Goal: Find specific page/section: Find specific page/section

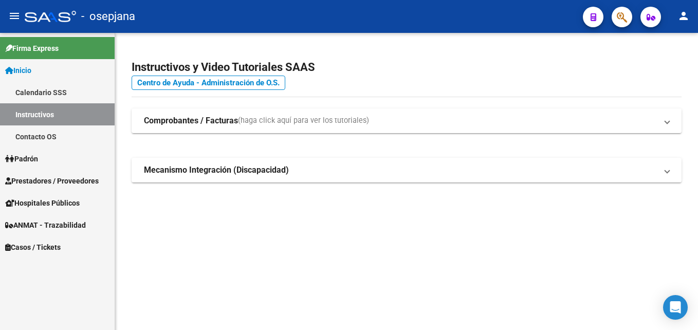
click at [57, 180] on span "Prestadores / Proveedores" at bounding box center [52, 180] width 94 height 11
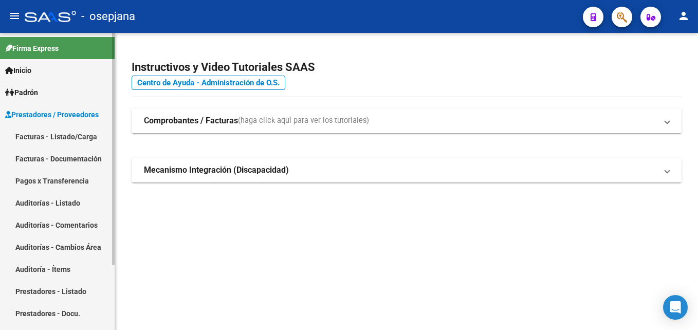
click at [59, 209] on link "Auditorías - Listado" at bounding box center [57, 203] width 115 height 22
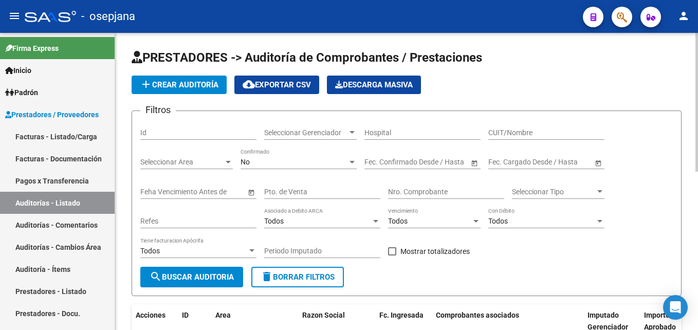
click at [314, 191] on input "Pto. de Venta" at bounding box center [322, 192] width 116 height 9
type input "8"
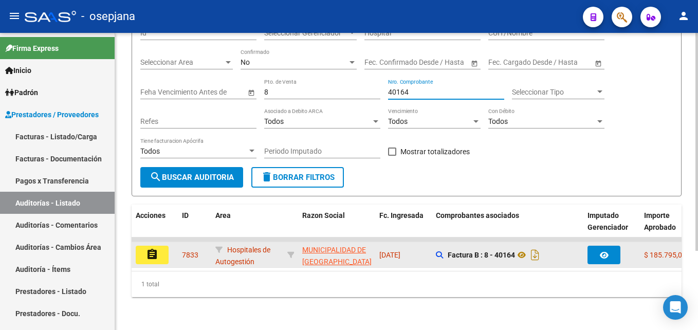
type input "40164"
click at [166, 246] on button "assignment" at bounding box center [152, 255] width 33 height 19
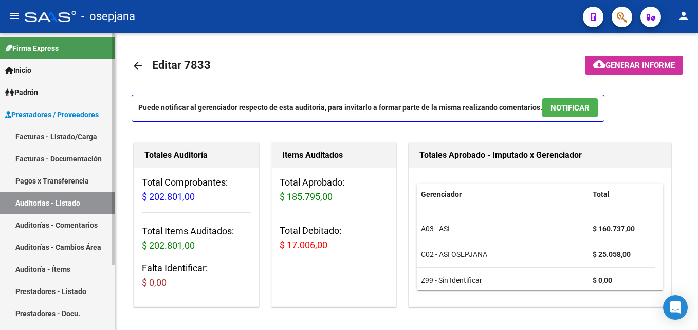
click at [76, 203] on link "Auditorías - Listado" at bounding box center [57, 203] width 115 height 22
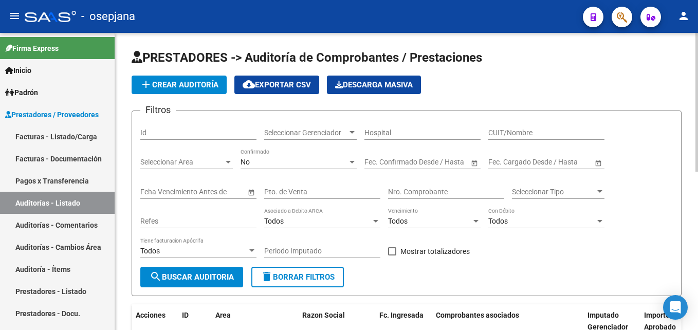
click at [300, 191] on input "Pto. de Venta" at bounding box center [322, 192] width 116 height 9
type input "8"
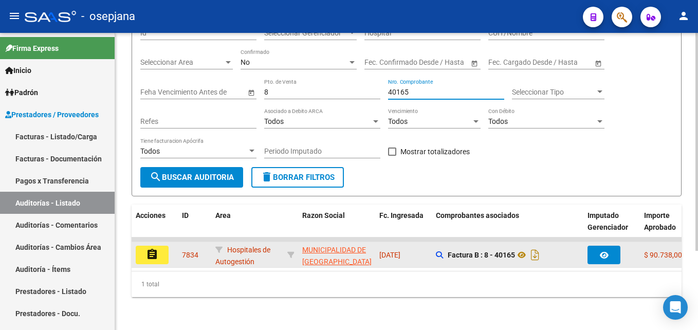
type input "40165"
click at [159, 246] on button "assignment" at bounding box center [152, 255] width 33 height 19
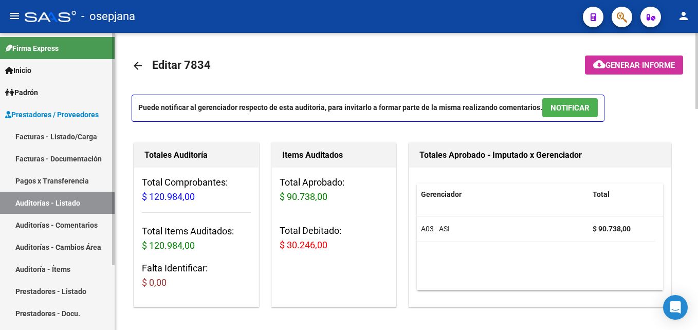
drag, startPoint x: 92, startPoint y: 202, endPoint x: 112, endPoint y: 198, distance: 20.9
click at [92, 202] on link "Auditorías - Listado" at bounding box center [57, 203] width 115 height 22
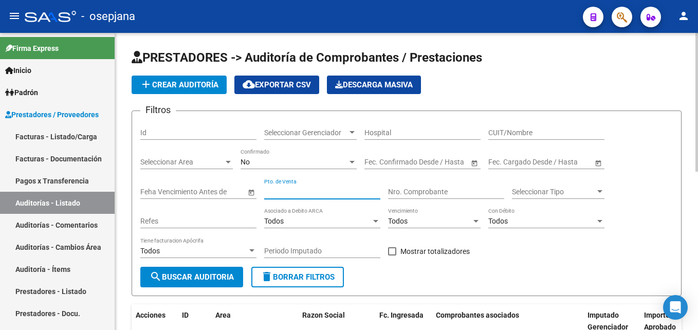
click at [318, 189] on input "Pto. de Venta" at bounding box center [322, 192] width 116 height 9
type input "8"
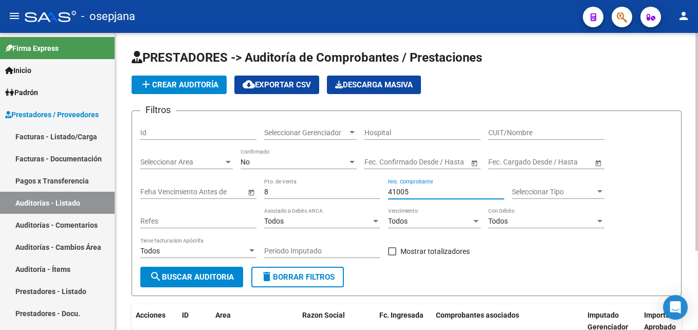
scroll to position [108, 0]
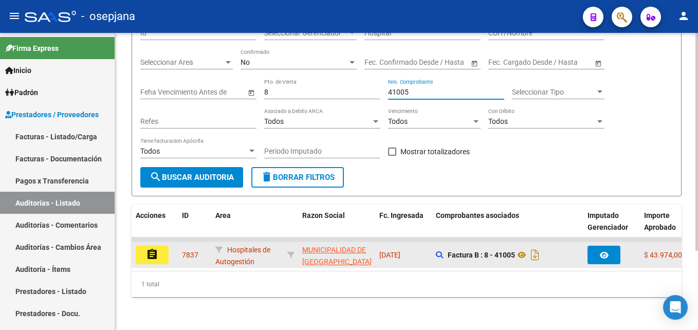
type input "41005"
click at [148, 249] on mat-icon "assignment" at bounding box center [152, 254] width 12 height 12
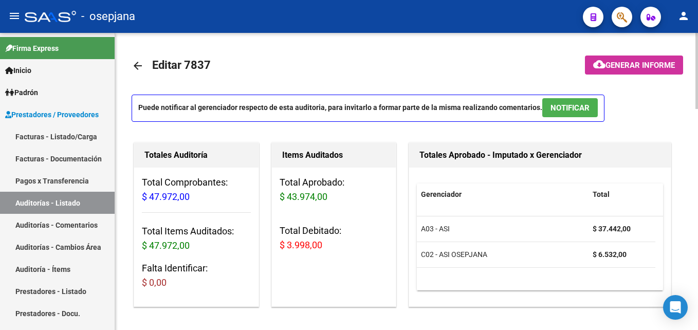
scroll to position [51, 0]
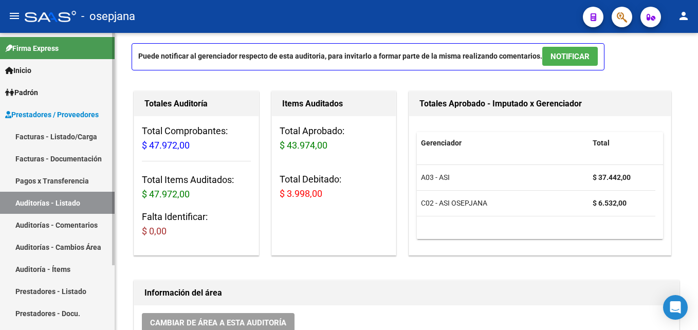
drag, startPoint x: 47, startPoint y: 205, endPoint x: 81, endPoint y: 202, distance: 34.1
click at [47, 205] on link "Auditorías - Listado" at bounding box center [57, 203] width 115 height 22
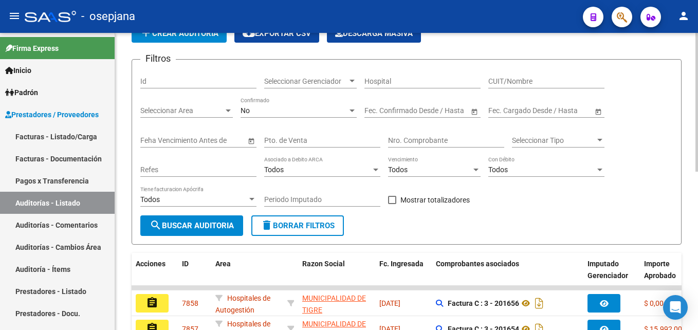
click at [337, 147] on div "Pto. de Venta" at bounding box center [322, 137] width 116 height 21
type input "8"
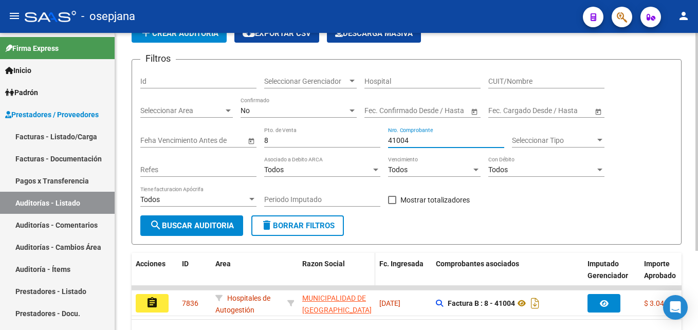
scroll to position [108, 0]
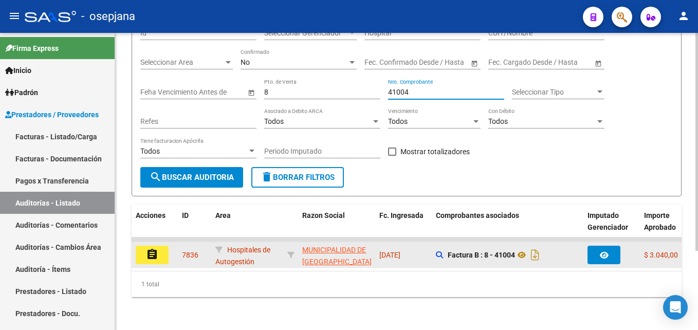
type input "41004"
click at [159, 255] on button "assignment" at bounding box center [152, 255] width 33 height 19
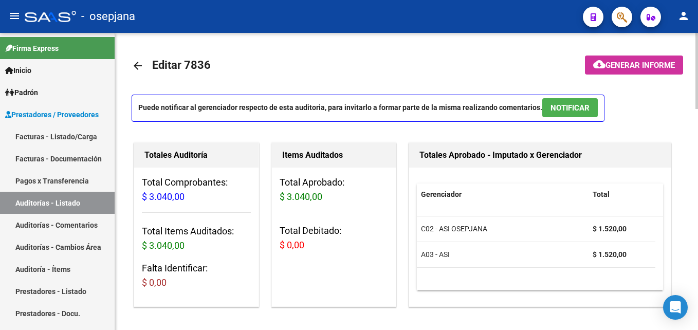
scroll to position [51, 0]
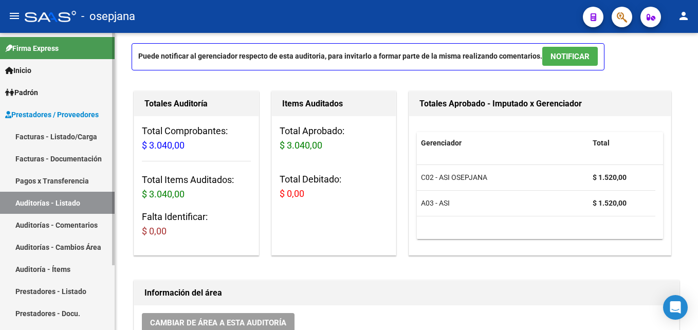
click at [84, 192] on link "Auditorías - Listado" at bounding box center [57, 203] width 115 height 22
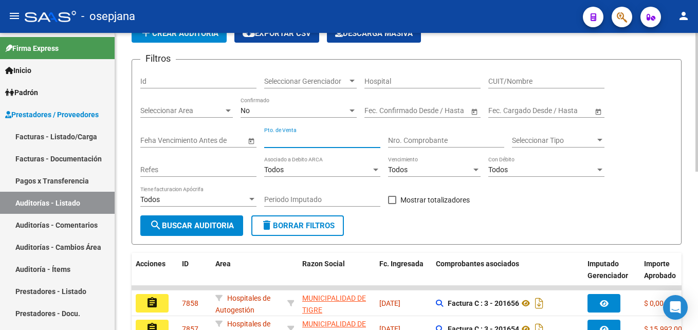
click at [288, 143] on input "Pto. de Venta" at bounding box center [322, 140] width 116 height 9
type input "8"
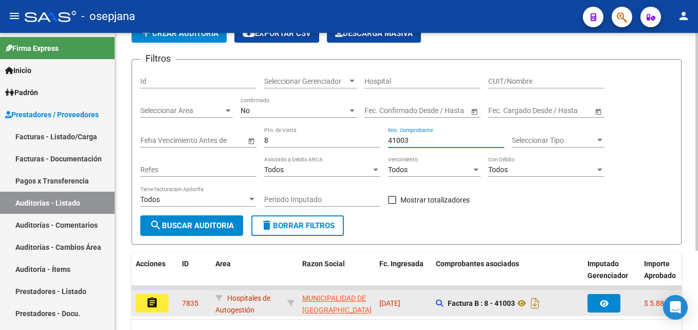
type input "41003"
click at [151, 305] on mat-icon "assignment" at bounding box center [152, 303] width 12 height 12
